Goal: Register for event/course

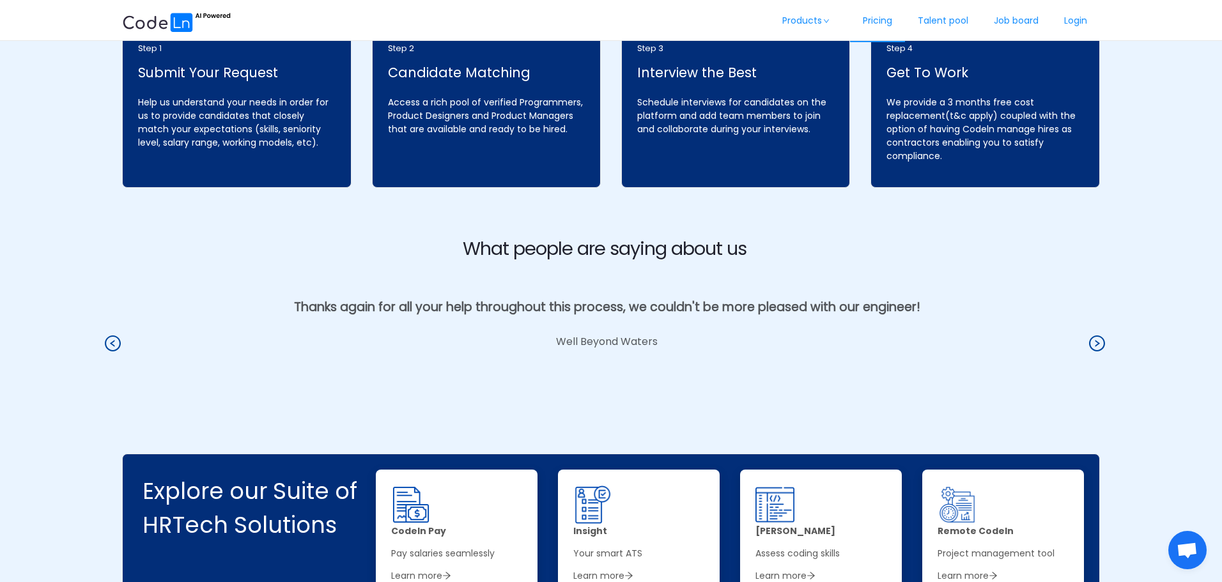
scroll to position [1790, 0]
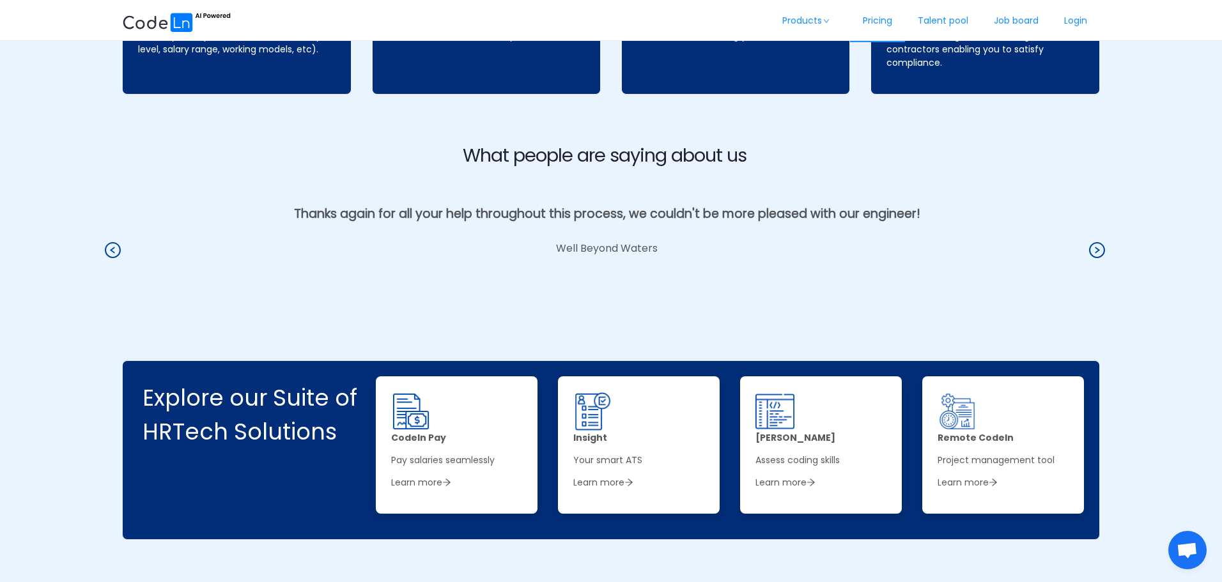
click at [873, 19] on link "Pricing" at bounding box center [877, 21] width 55 height 42
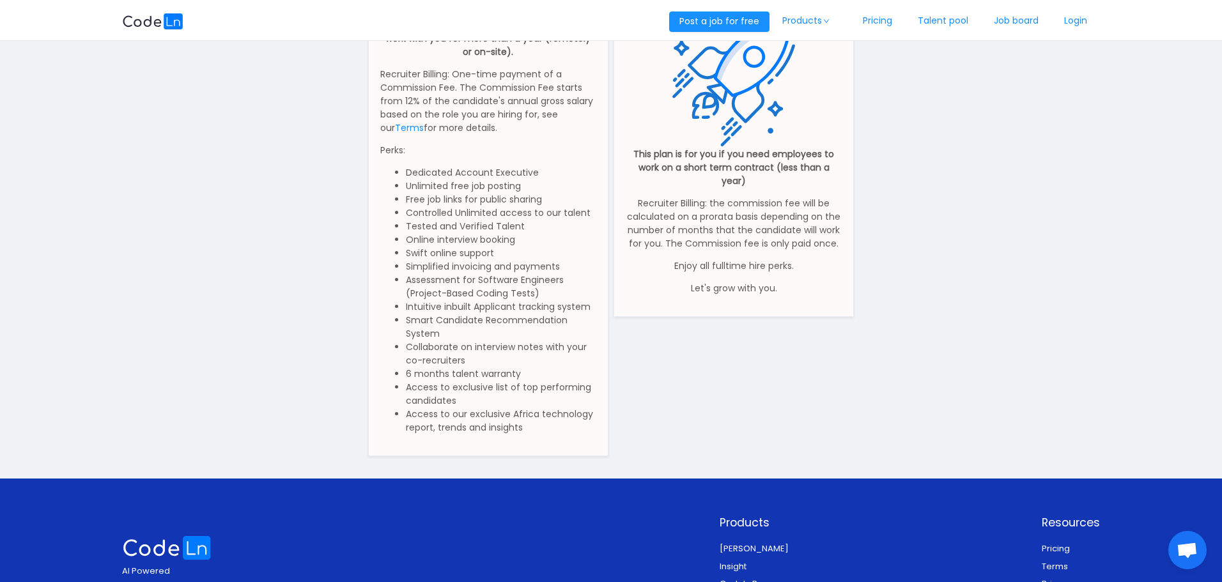
scroll to position [261, 0]
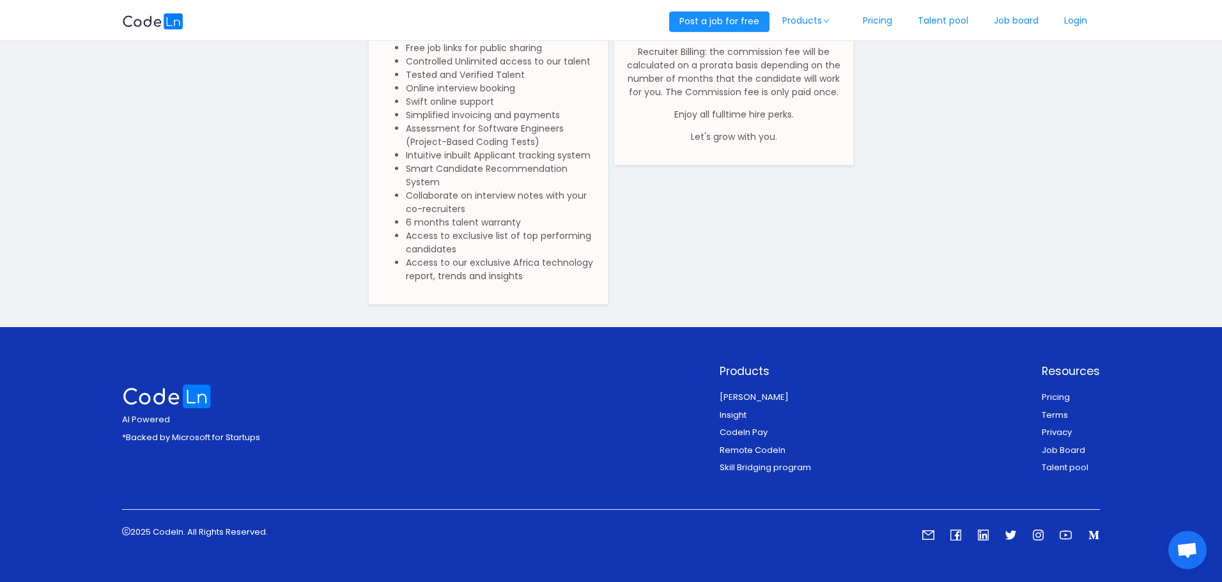
click at [804, 465] on link "Skill Bridging program" at bounding box center [765, 468] width 91 height 12
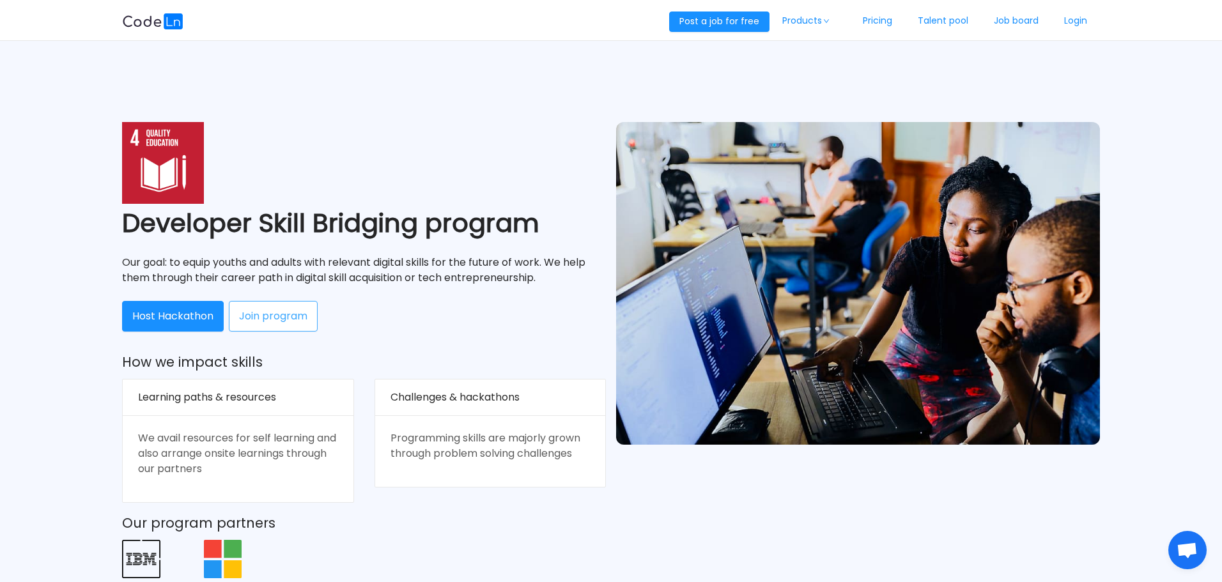
click at [286, 319] on button "Join program" at bounding box center [273, 316] width 89 height 31
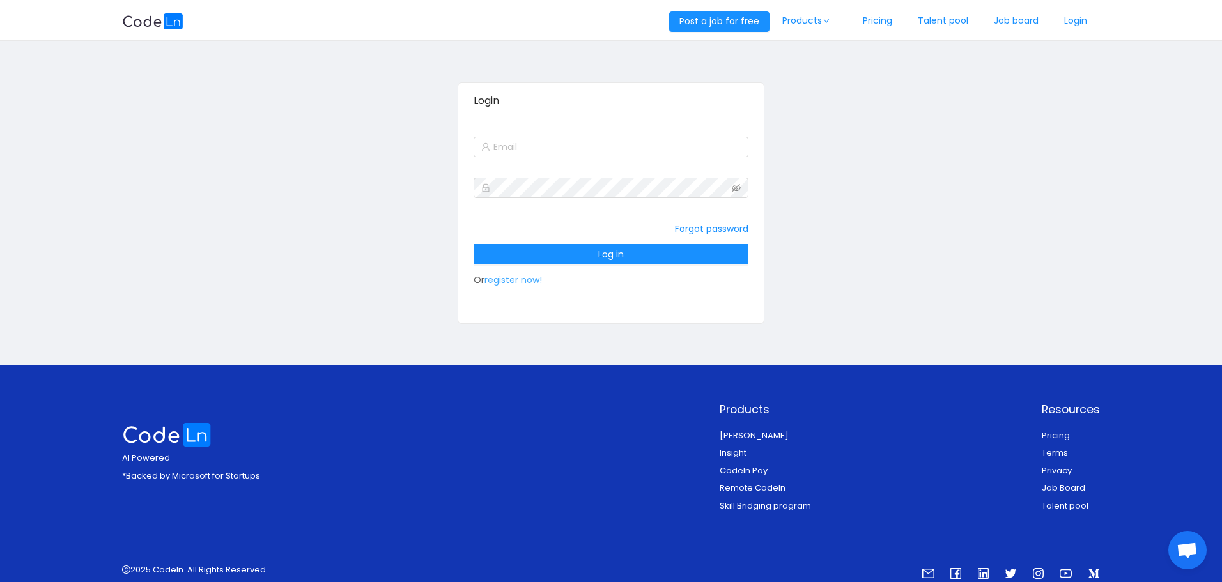
click at [526, 280] on link "register now!" at bounding box center [514, 280] width 58 height 13
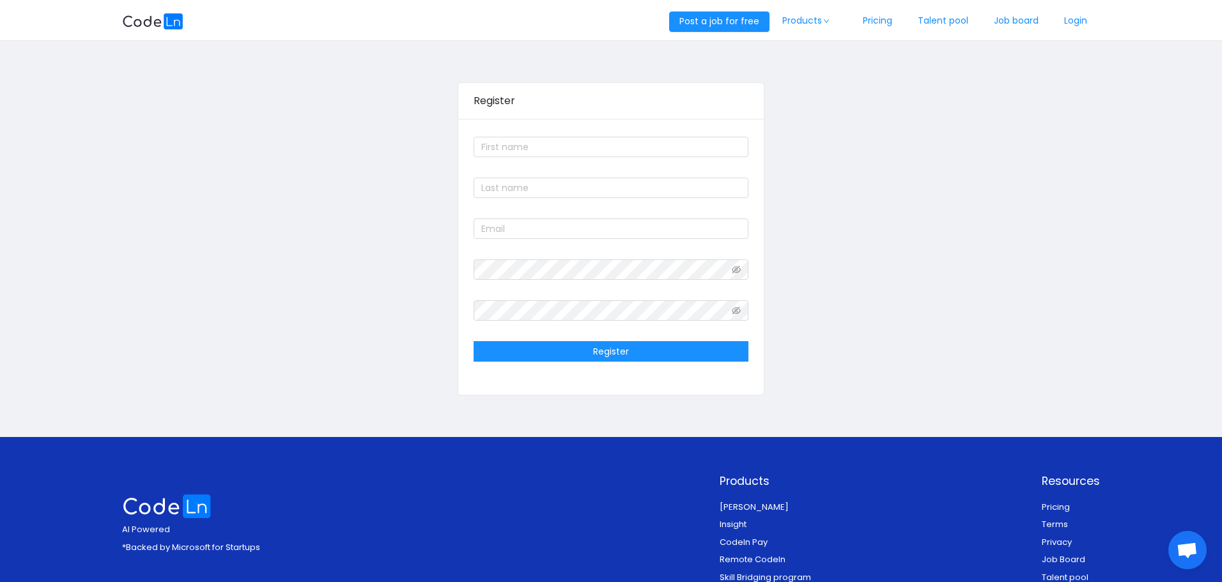
click at [167, 19] on img at bounding box center [152, 21] width 61 height 16
